Goal: Transaction & Acquisition: Register for event/course

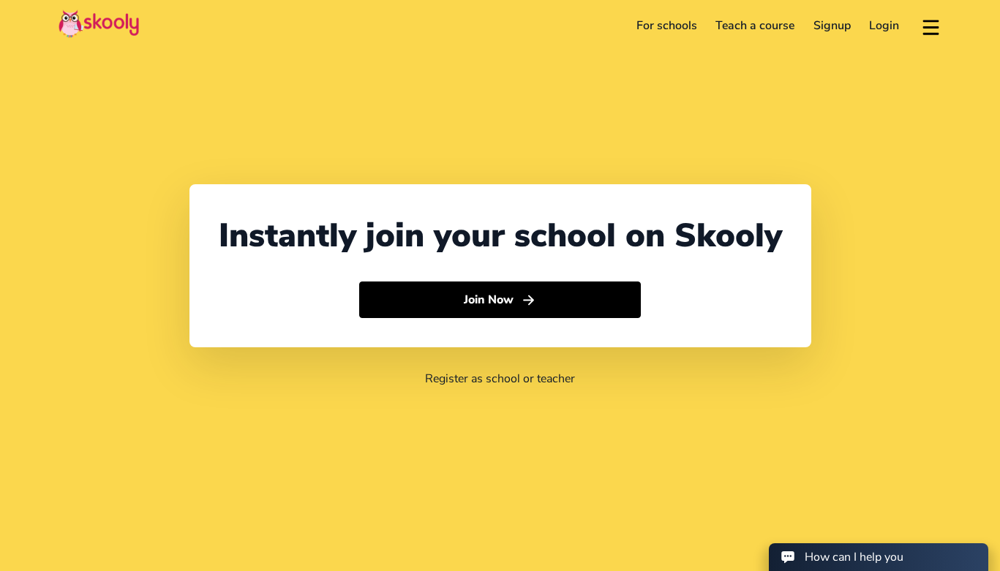
select select "65"
select select "[GEOGRAPHIC_DATA]"
select select "[GEOGRAPHIC_DATA]/[GEOGRAPHIC_DATA]"
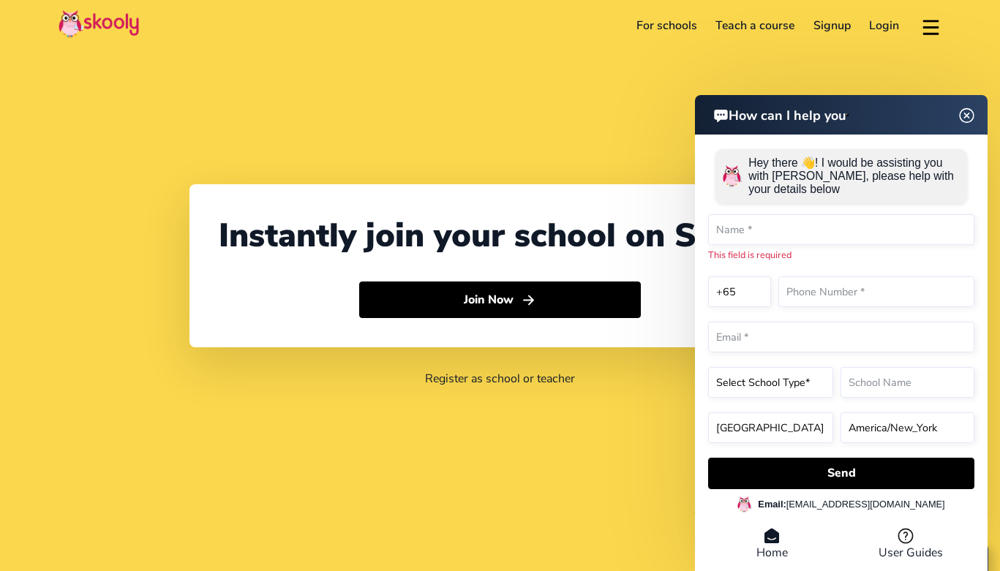
click at [970, 118] on img at bounding box center [967, 115] width 28 height 18
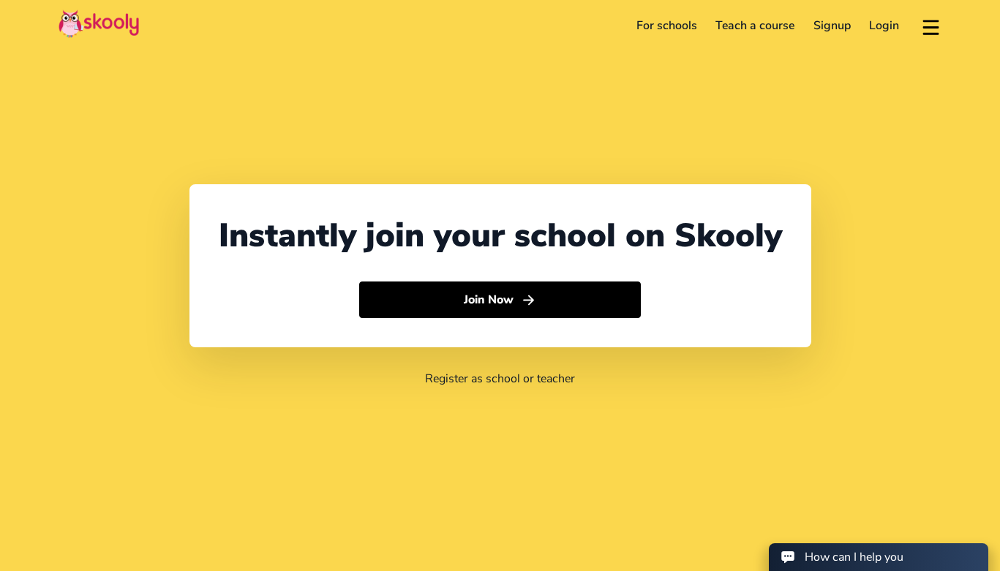
click at [652, 23] on link "For schools" at bounding box center [667, 25] width 80 height 23
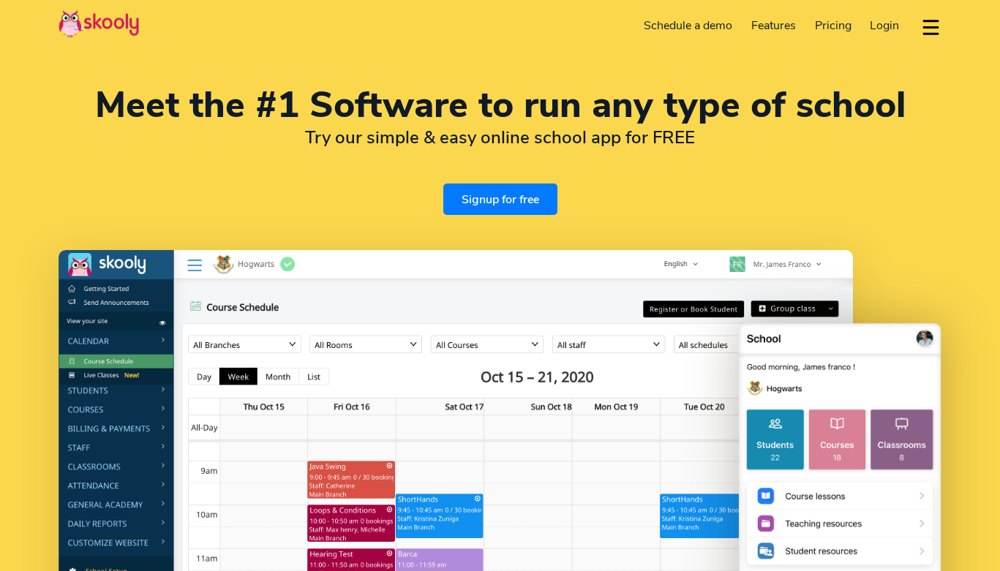
select select "en"
select select "65"
select select "[GEOGRAPHIC_DATA]"
select select "[GEOGRAPHIC_DATA]/[GEOGRAPHIC_DATA]"
click at [128, 34] on img at bounding box center [99, 24] width 80 height 29
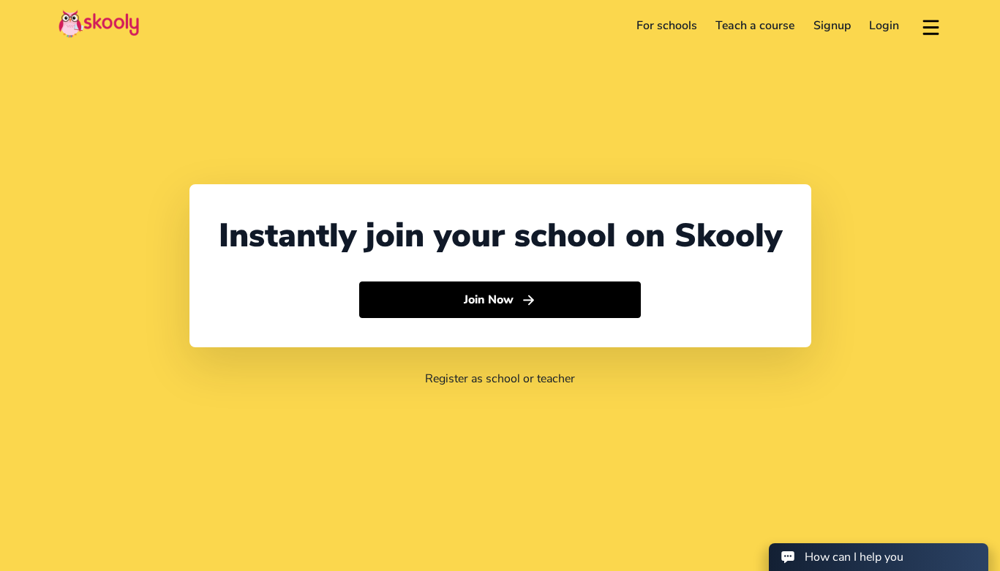
select select "65"
select select "Singapore"
select select "[GEOGRAPHIC_DATA]/[GEOGRAPHIC_DATA]"
click at [667, 29] on link "For schools" at bounding box center [667, 25] width 80 height 23
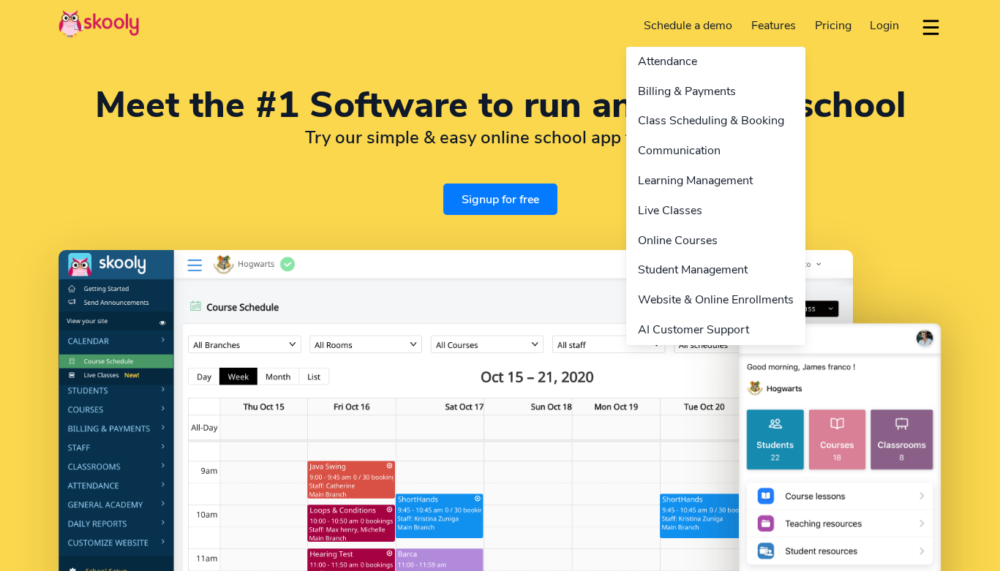
select select "en"
select select "65"
select select "[GEOGRAPHIC_DATA]"
select select "[GEOGRAPHIC_DATA]/[GEOGRAPHIC_DATA]"
click at [763, 25] on link "Features" at bounding box center [774, 25] width 64 height 23
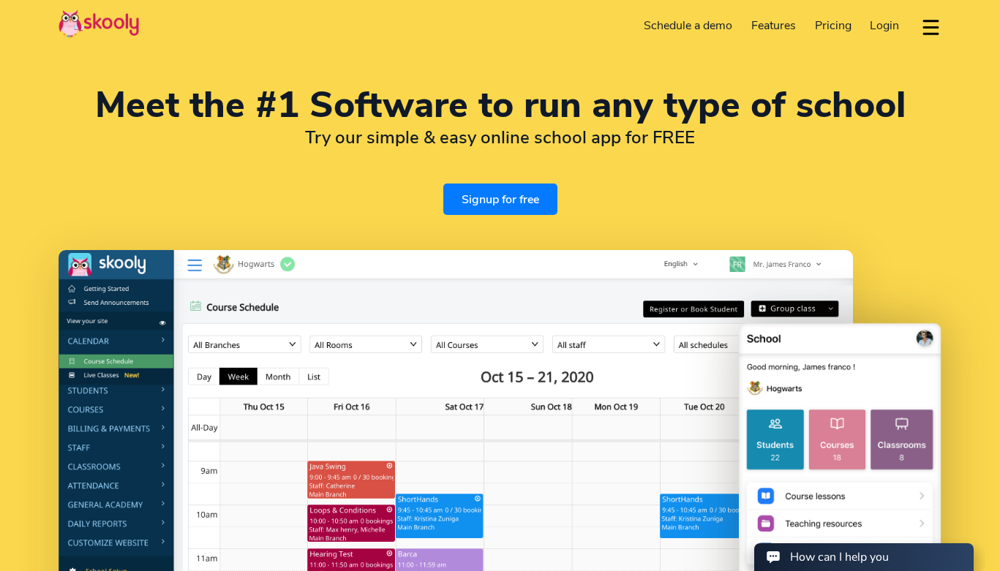
click at [853, 27] on link "Pricing" at bounding box center [833, 25] width 56 height 23
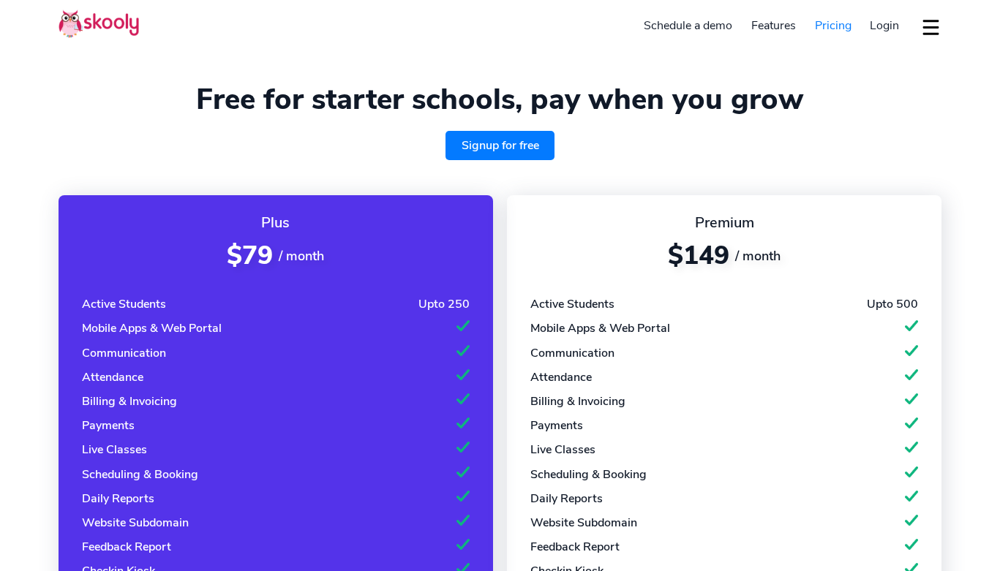
select select "en"
select select "65"
select select "Singapore"
select select "[GEOGRAPHIC_DATA]/[GEOGRAPHIC_DATA]"
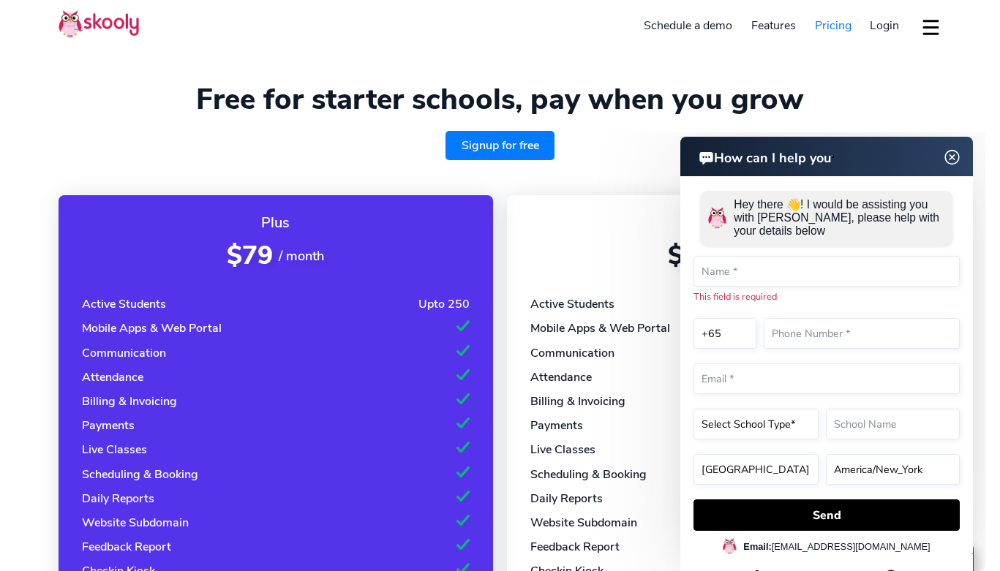
click at [487, 151] on link "Signup for free" at bounding box center [500, 145] width 110 height 29
drag, startPoint x: 443, startPoint y: 44, endPoint x: 416, endPoint y: 14, distance: 40.4
click at [443, 44] on header "Signup for free Schedule a demo Features Attendance Billing & Payments Class Sc…" at bounding box center [500, 25] width 1000 height 51
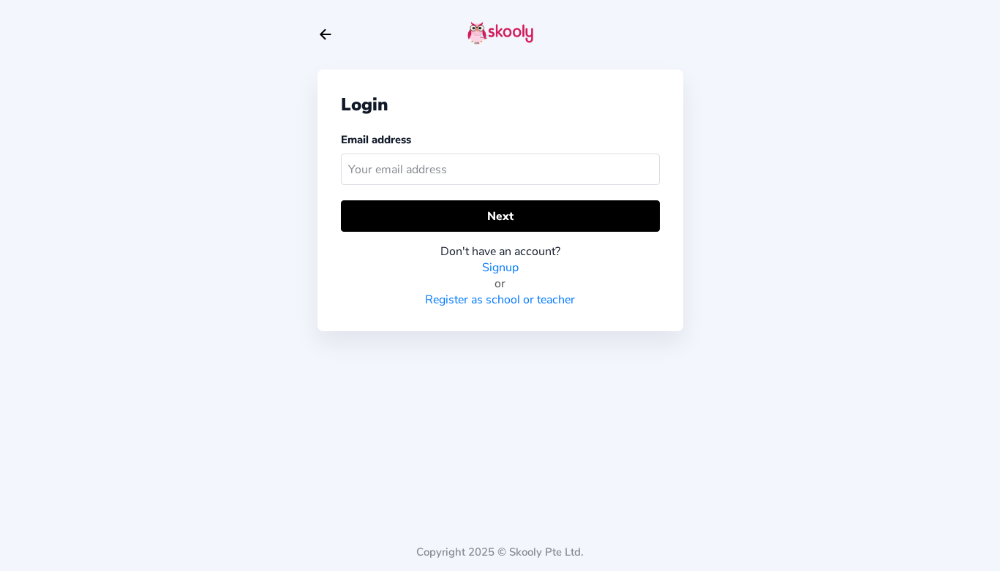
click at [325, 39] on icon "Arrow Back" at bounding box center [325, 34] width 16 height 16
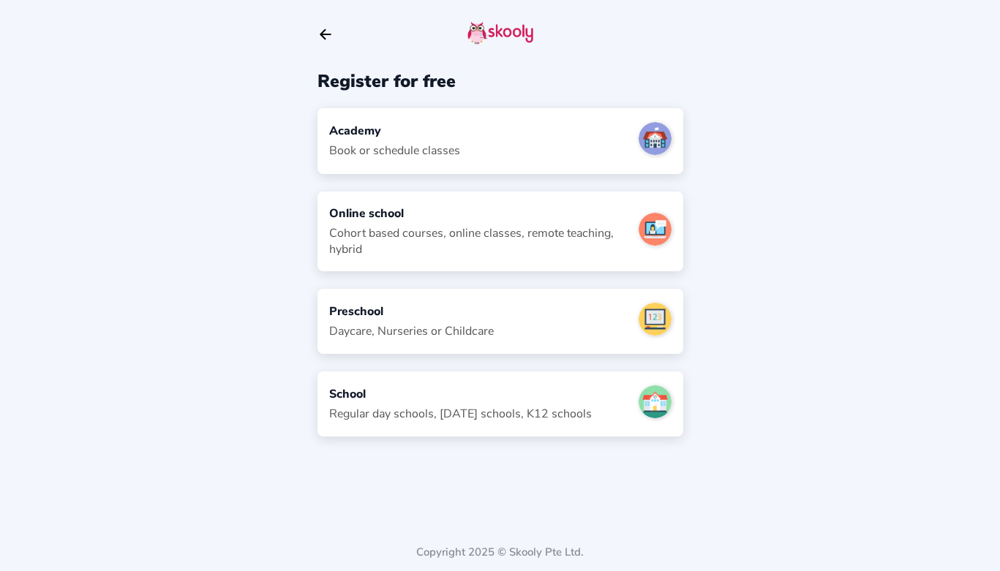
click at [490, 147] on div "Academy Book or schedule classes" at bounding box center [500, 140] width 366 height 65
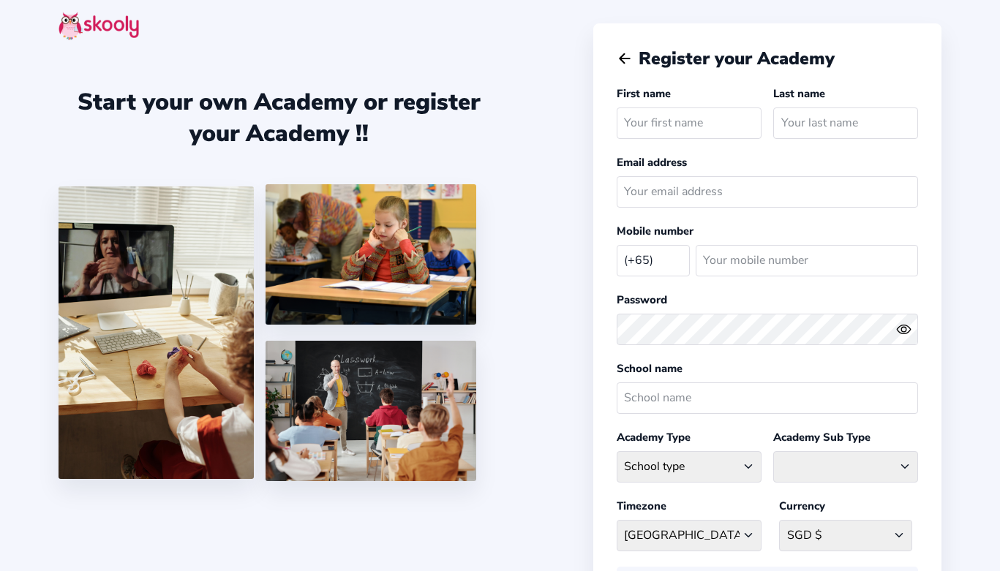
select select "SG"
click at [619, 59] on icon "arrow back outline" at bounding box center [624, 59] width 10 height 10
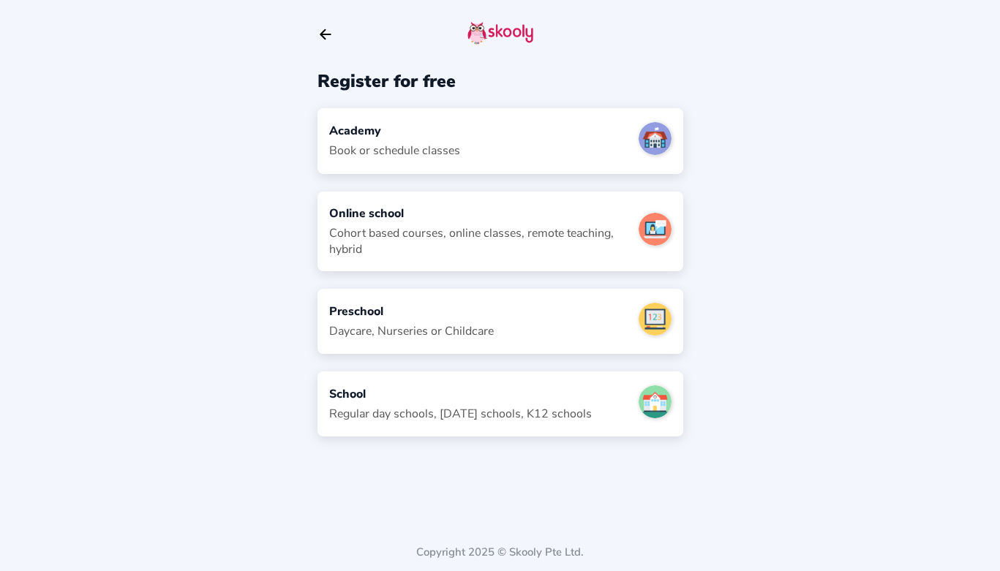
click at [326, 36] on icon "Arrow Back" at bounding box center [325, 34] width 16 height 16
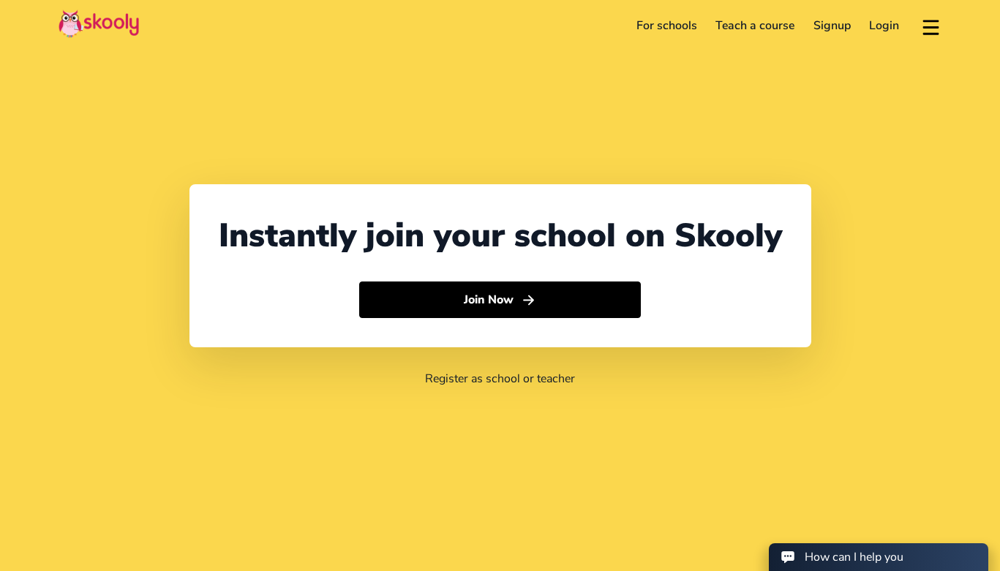
select select "65"
select select "[GEOGRAPHIC_DATA]"
select select "[GEOGRAPHIC_DATA]/[GEOGRAPHIC_DATA]"
click at [881, 30] on link "Login" at bounding box center [884, 25] width 49 height 23
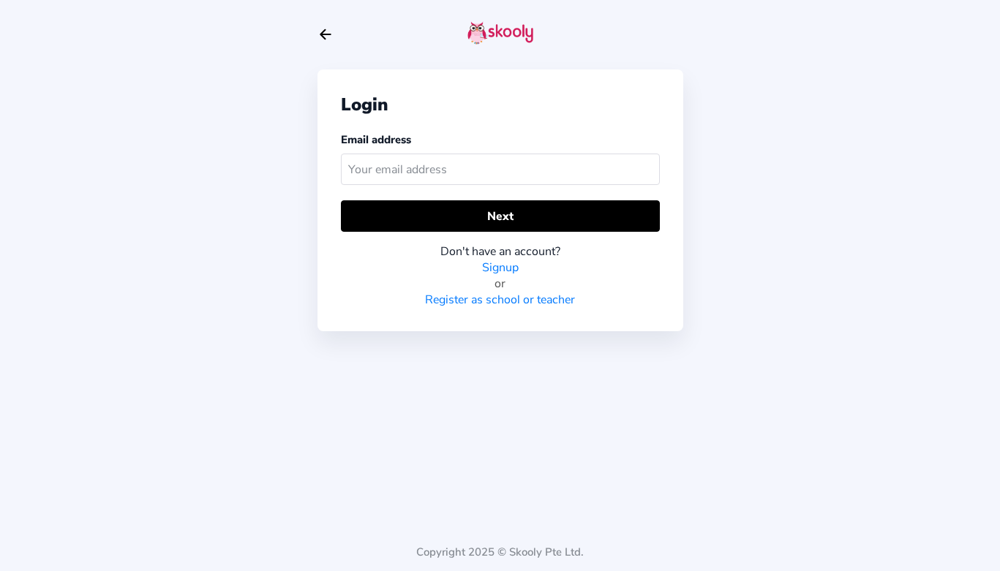
click at [328, 34] on icon "arrow back outline" at bounding box center [325, 35] width 10 height 10
select select "65"
select select "[GEOGRAPHIC_DATA]"
select select "[GEOGRAPHIC_DATA]/[GEOGRAPHIC_DATA]"
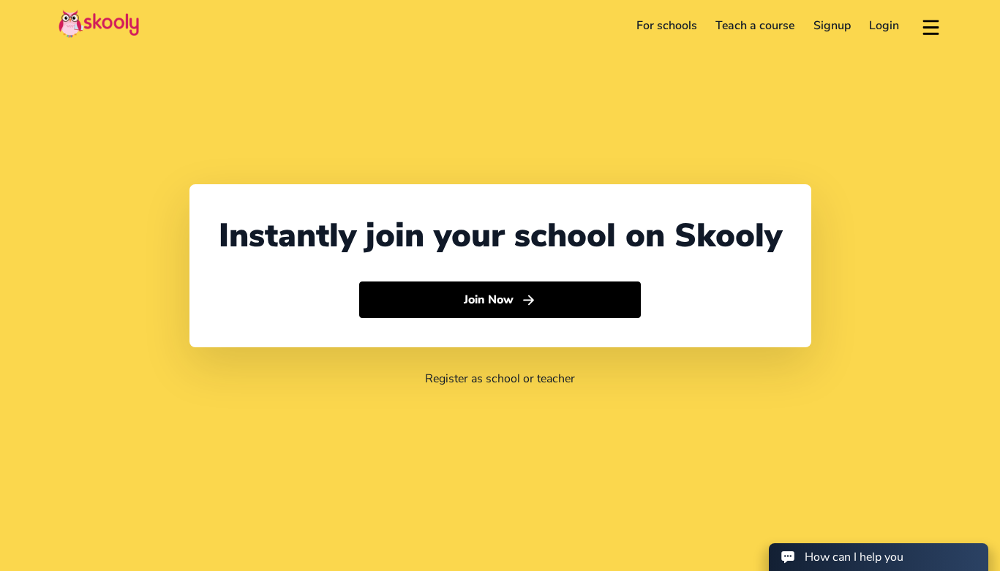
click at [666, 24] on link "For schools" at bounding box center [667, 25] width 80 height 23
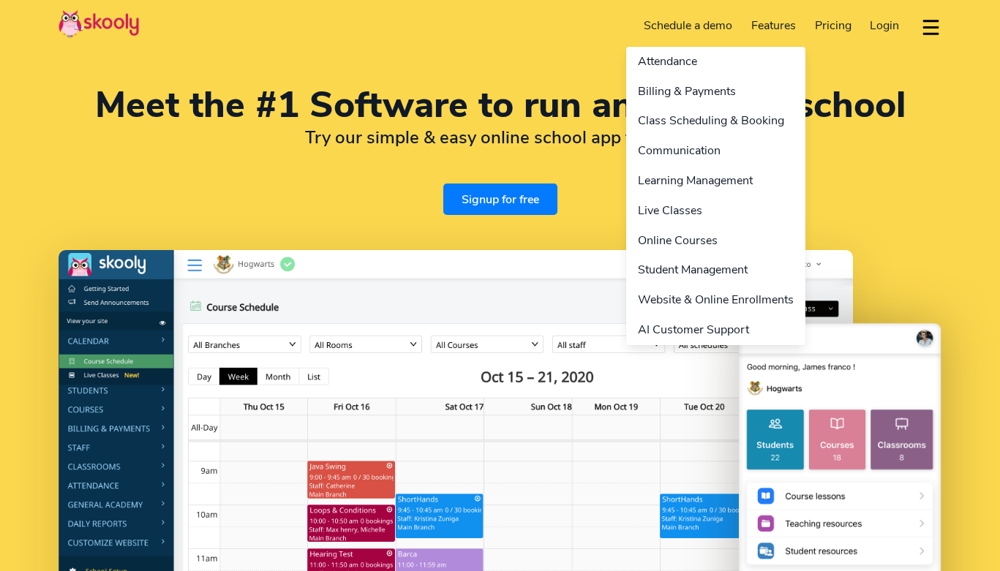
select select "en"
select select "65"
select select "[GEOGRAPHIC_DATA]"
select select "[GEOGRAPHIC_DATA]/[GEOGRAPHIC_DATA]"
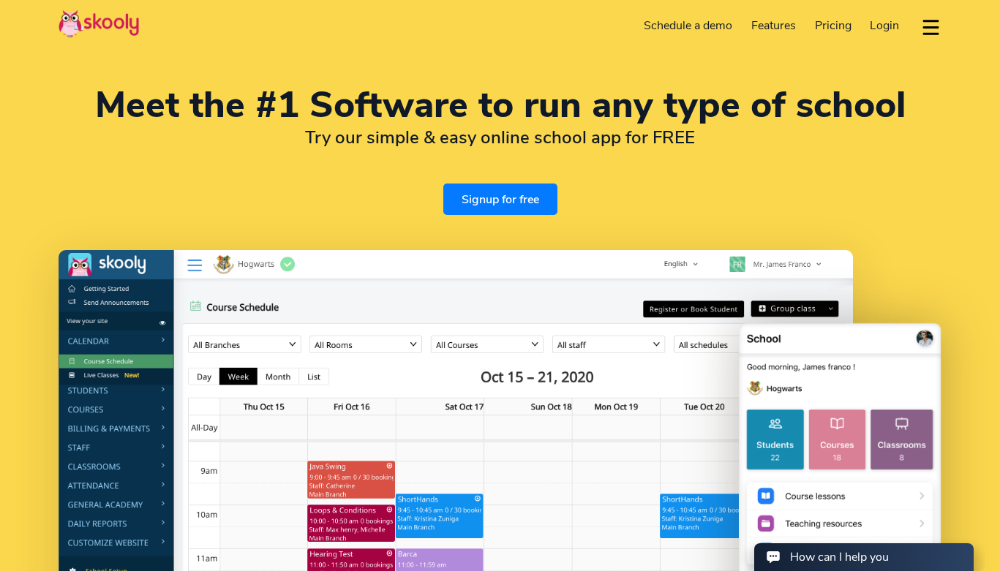
click at [685, 23] on link "Schedule a demo" at bounding box center [689, 25] width 108 height 23
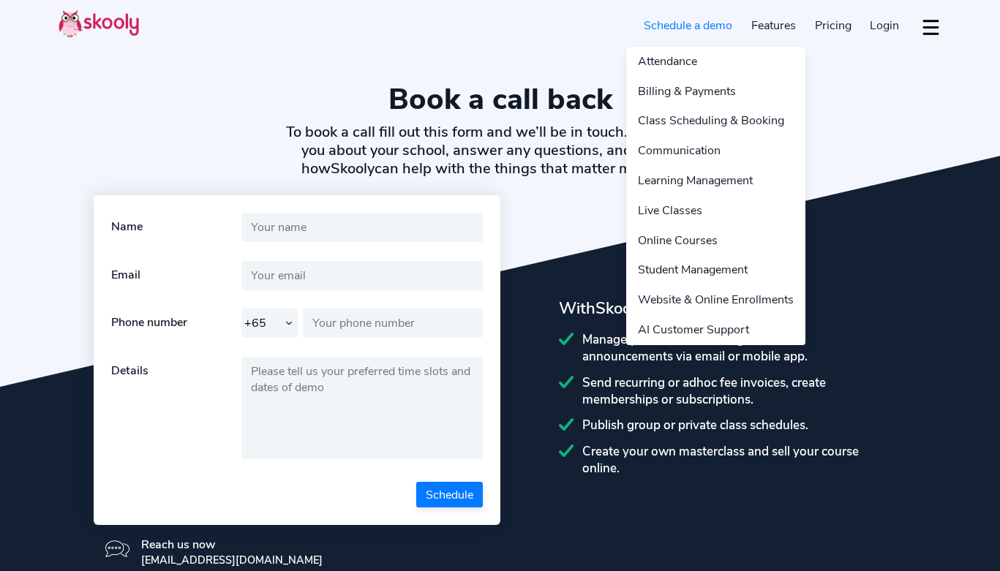
select select "65"
select select "en"
select select "65"
select select "[GEOGRAPHIC_DATA]"
select select "[GEOGRAPHIC_DATA]/[GEOGRAPHIC_DATA]"
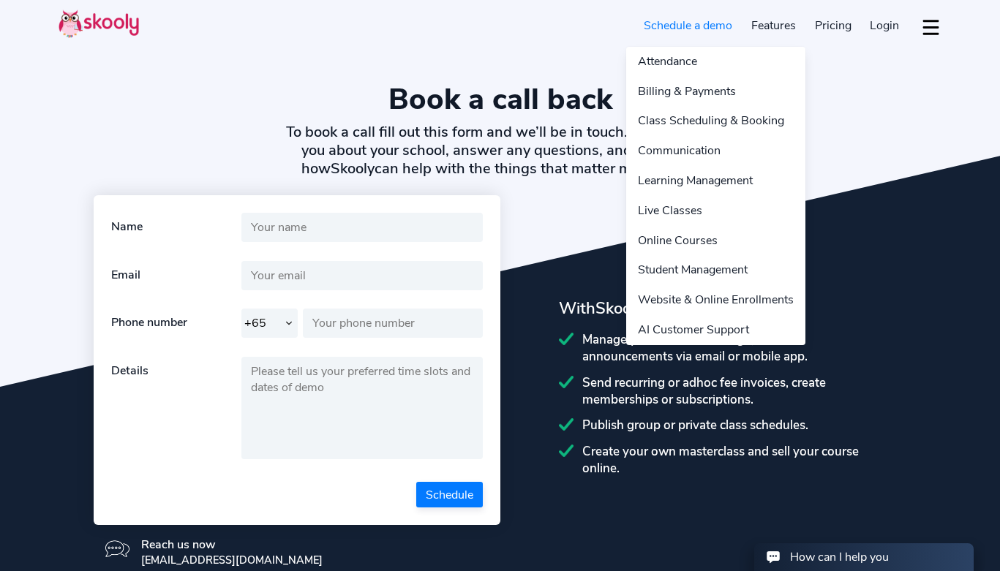
click at [781, 29] on link "Features" at bounding box center [774, 25] width 64 height 23
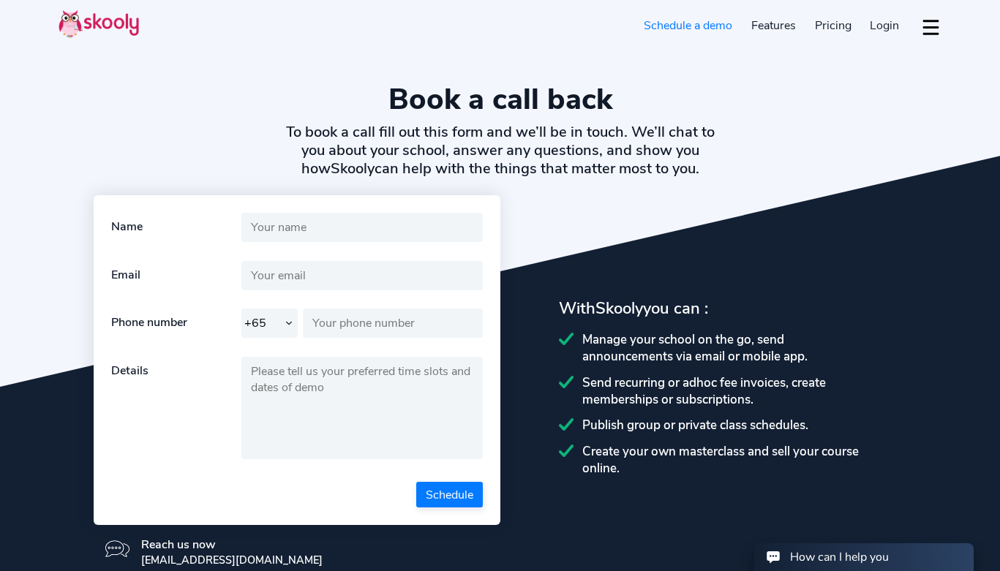
click at [836, 29] on span "Pricing" at bounding box center [833, 26] width 37 height 16
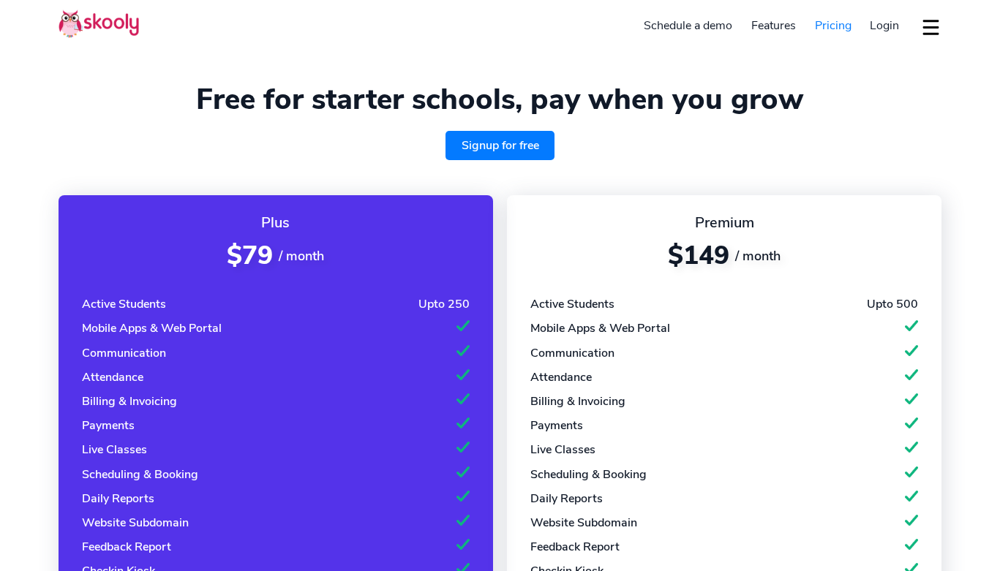
select select "en"
select select "65"
select select "[GEOGRAPHIC_DATA]"
select select "[GEOGRAPHIC_DATA]/[GEOGRAPHIC_DATA]"
click at [881, 25] on span "Login" at bounding box center [884, 26] width 29 height 16
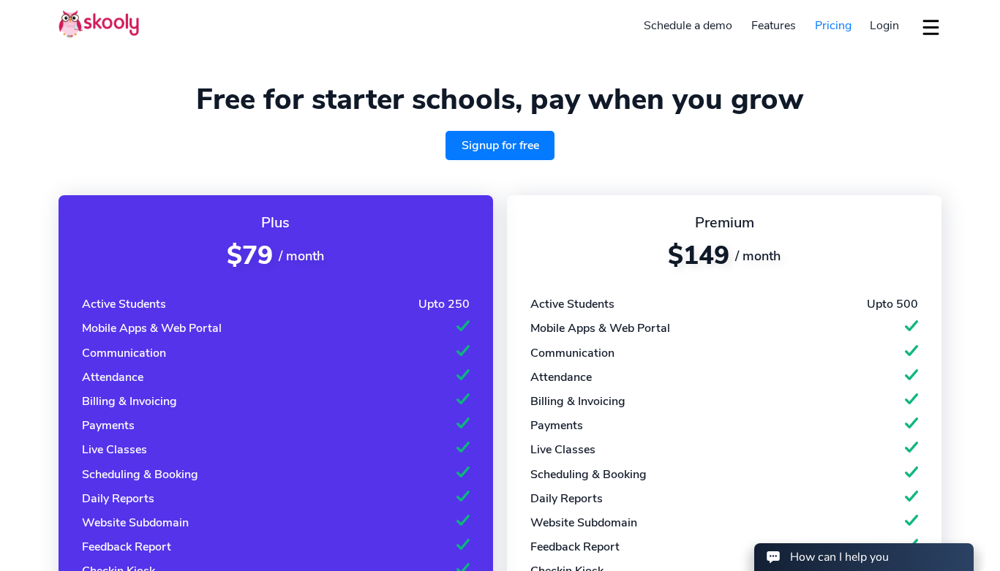
click at [513, 145] on link "Signup for free" at bounding box center [500, 145] width 110 height 29
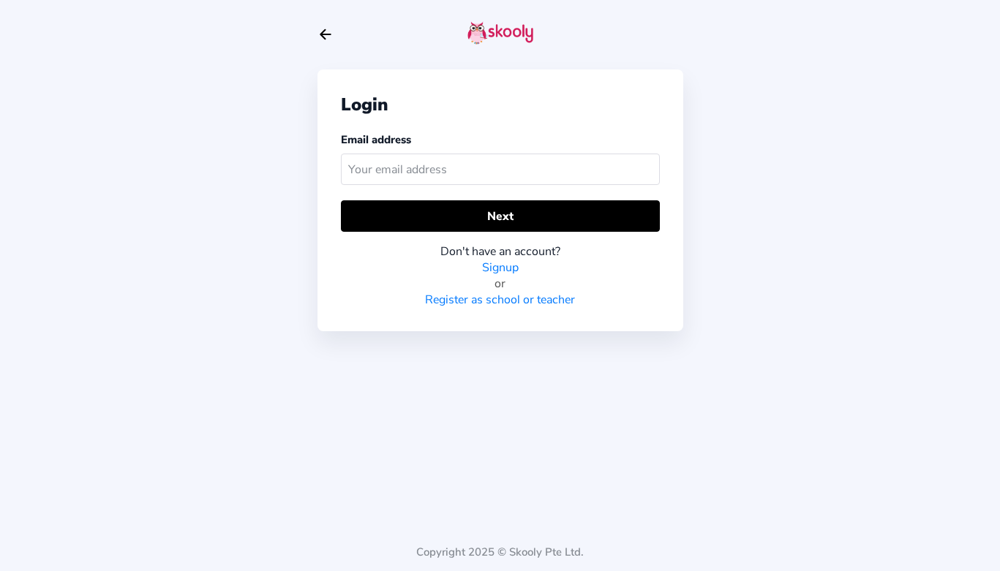
click at [320, 39] on icon "Arrow Back" at bounding box center [325, 34] width 16 height 16
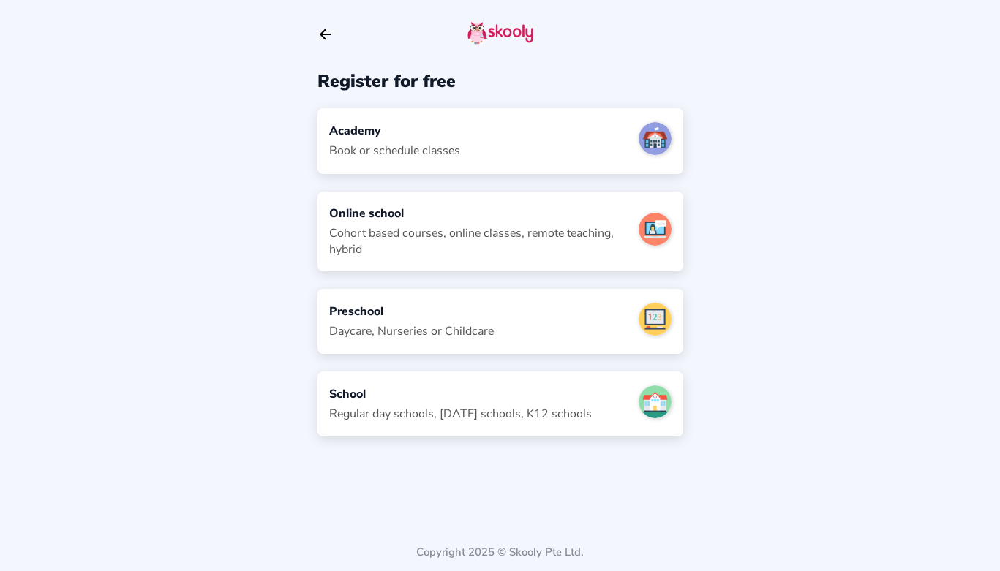
click at [402, 129] on div "Academy" at bounding box center [394, 131] width 131 height 16
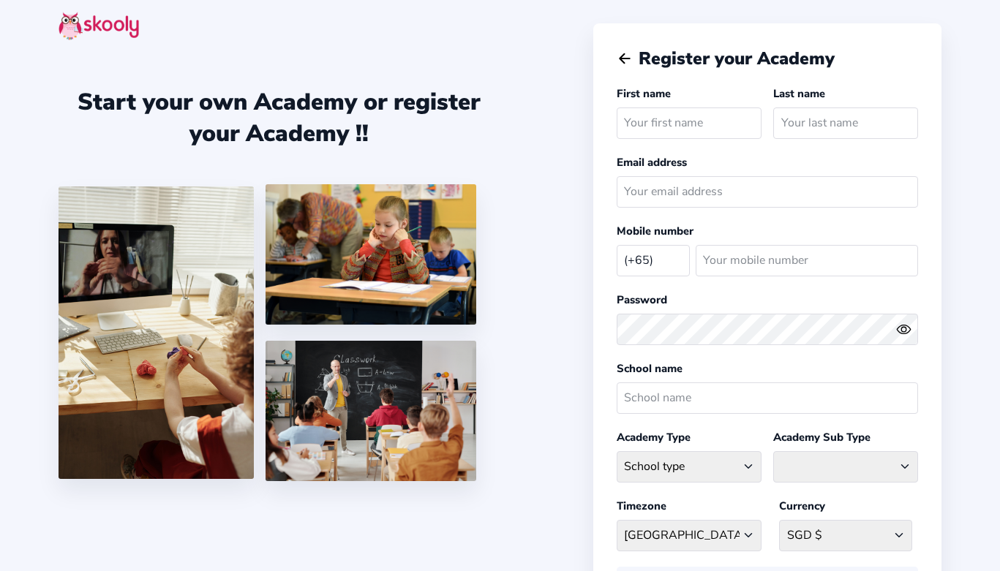
select select "SG"
click at [110, 32] on img at bounding box center [99, 26] width 80 height 29
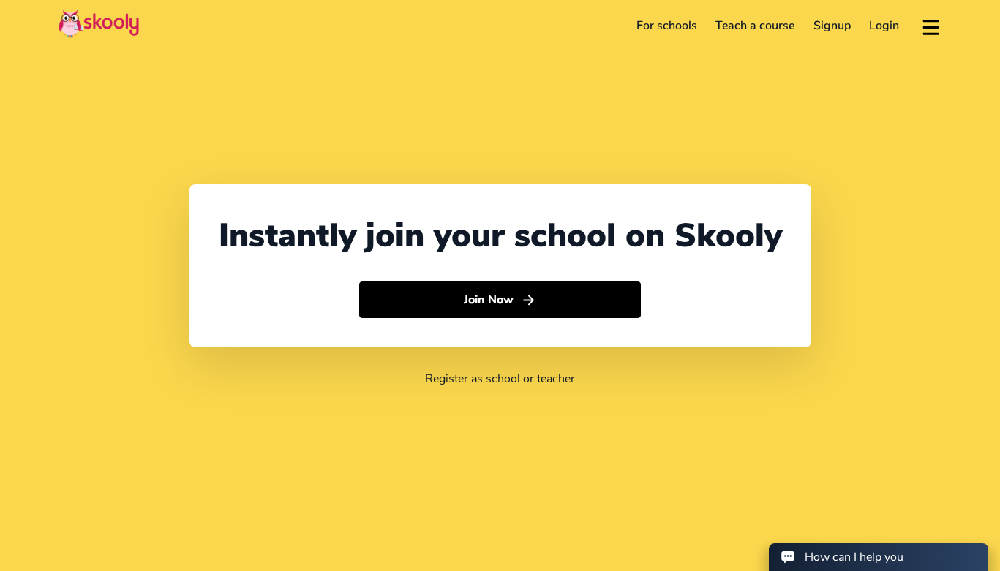
select select "65"
select select "[GEOGRAPHIC_DATA]"
select select "[GEOGRAPHIC_DATA]/[GEOGRAPHIC_DATA]"
